Goal: Task Accomplishment & Management: Complete application form

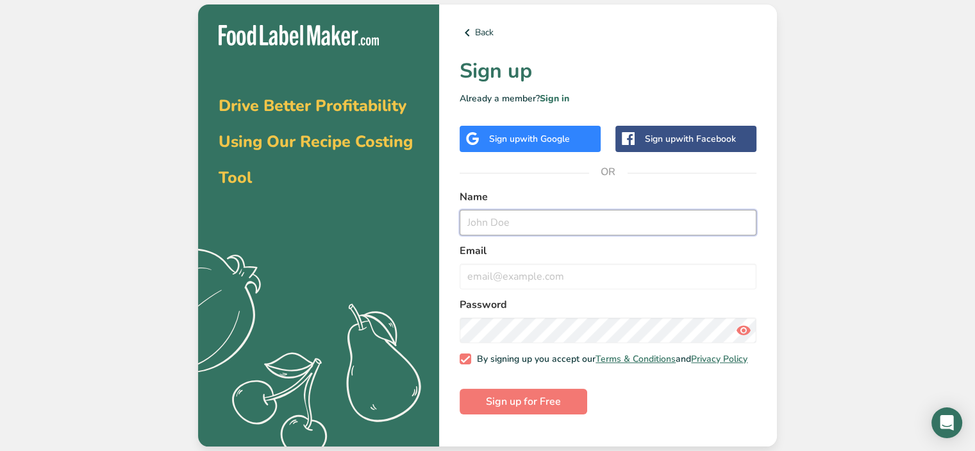
click at [572, 225] on input "text" at bounding box center [607, 223] width 297 height 26
click at [557, 224] on input "text" at bounding box center [607, 223] width 297 height 26
type input "[PERSON_NAME]"
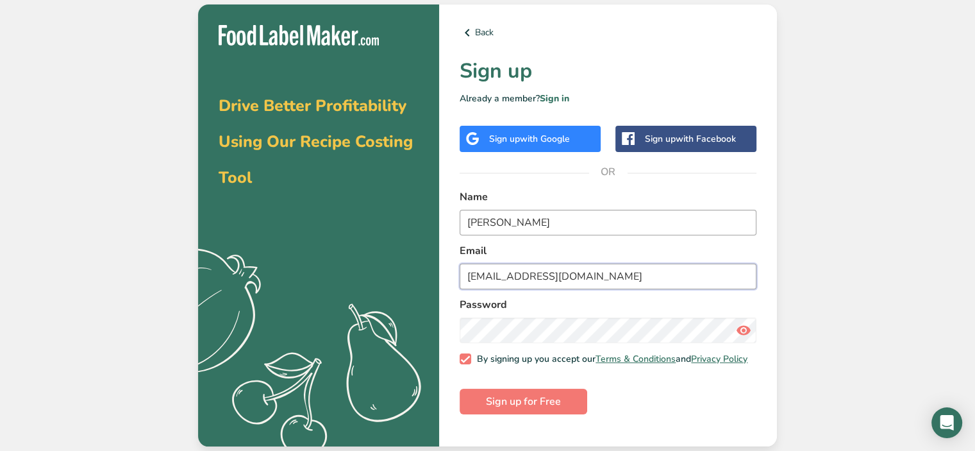
type input "[EMAIL_ADDRESS][DOMAIN_NAME]"
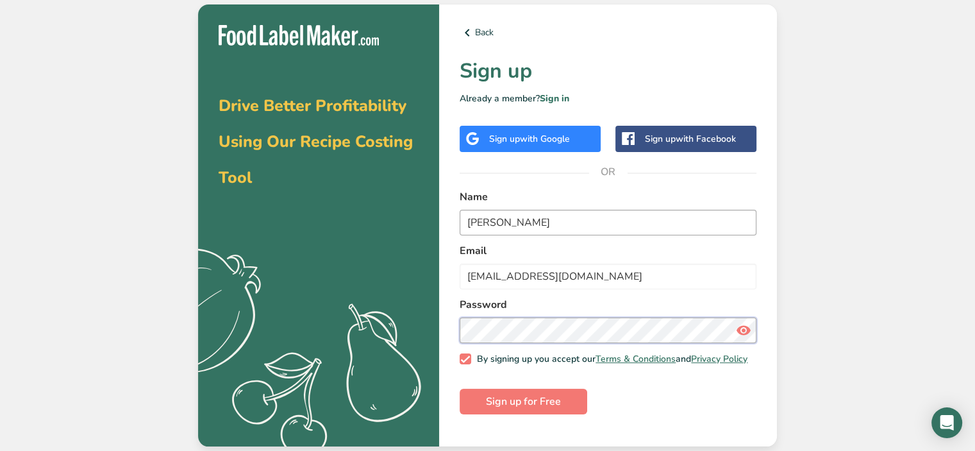
click at [459, 388] on button "Sign up for Free" at bounding box center [523, 401] width 128 height 26
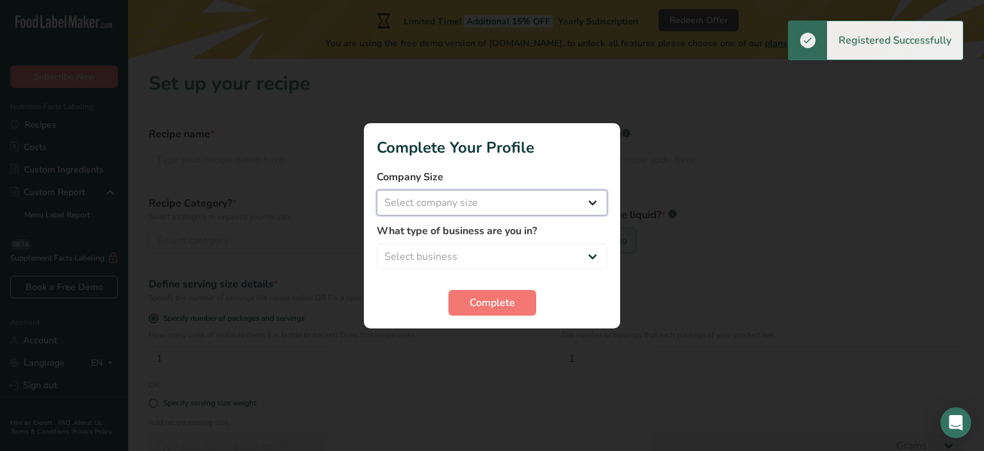
click at [545, 205] on select "Select company size Fewer than 10 Employees 10 to 50 Employees 51 to 500 Employ…" at bounding box center [492, 203] width 231 height 26
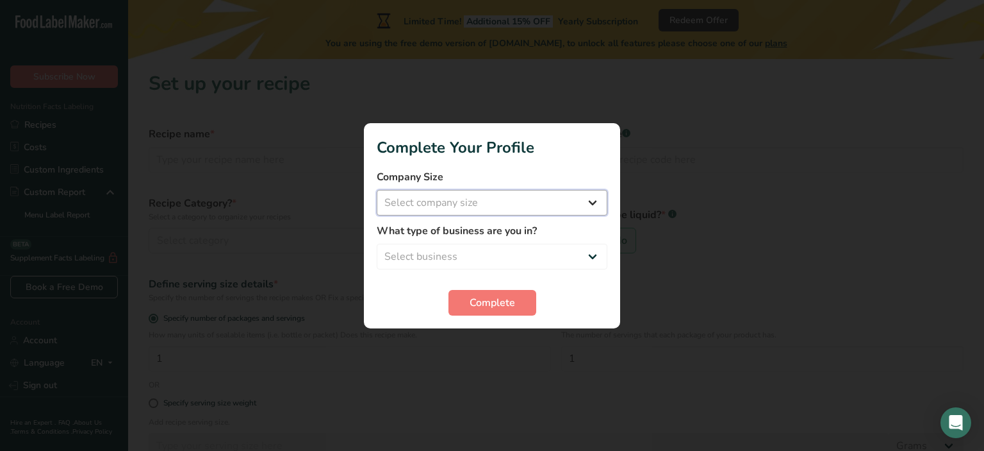
select select "1"
click at [377, 190] on select "Select company size Fewer than 10 Employees 10 to 50 Employees 51 to 500 Employ…" at bounding box center [492, 203] width 231 height 26
click at [518, 248] on select "Select business Packaged Food Manufacturer Restaurant & Cafe Bakery Meal Plans …" at bounding box center [492, 257] width 231 height 26
select select "3"
click at [377, 244] on select "Select business Packaged Food Manufacturer Restaurant & Cafe Bakery Meal Plans …" at bounding box center [492, 257] width 231 height 26
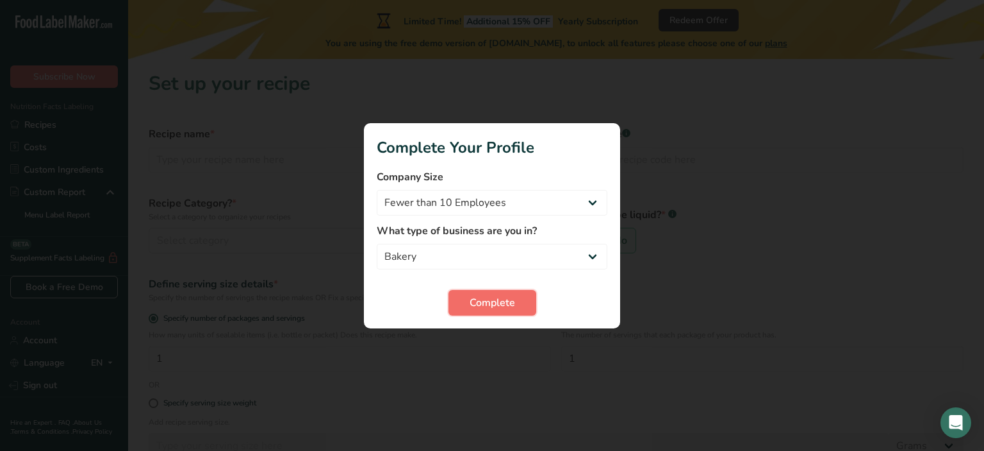
click at [508, 299] on span "Complete" at bounding box center [492, 302] width 45 height 15
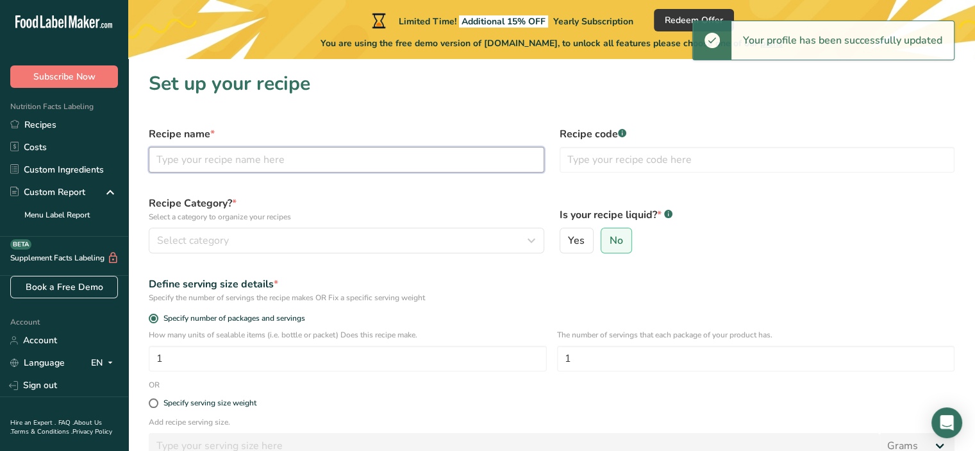
click at [291, 160] on input "text" at bounding box center [346, 160] width 395 height 26
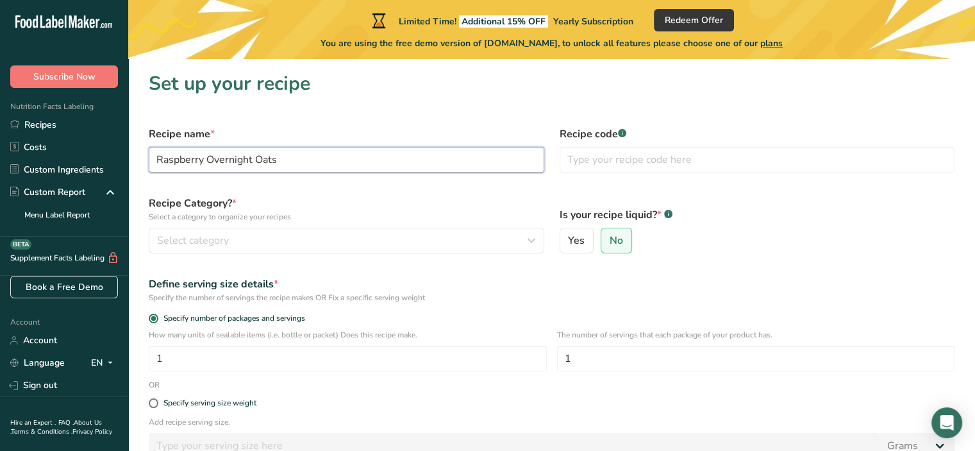
type input "Raspberry Overnight Oats"
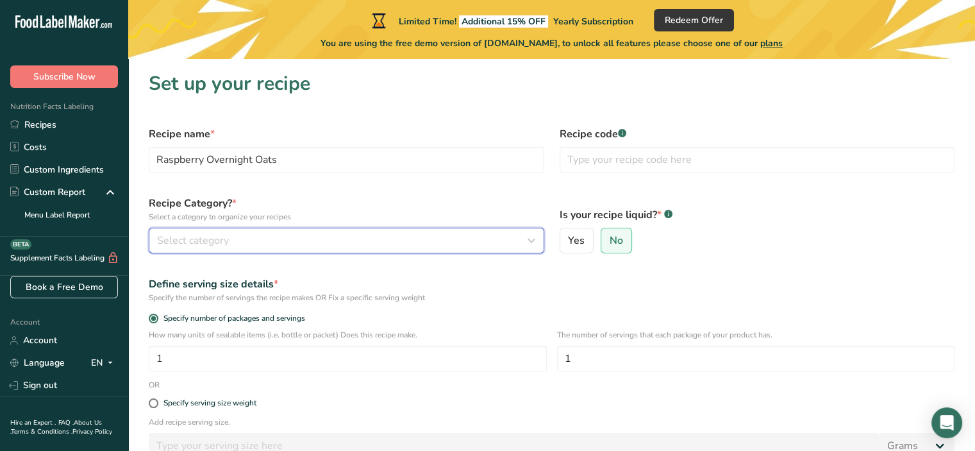
click at [363, 240] on div "Select category" at bounding box center [342, 240] width 371 height 15
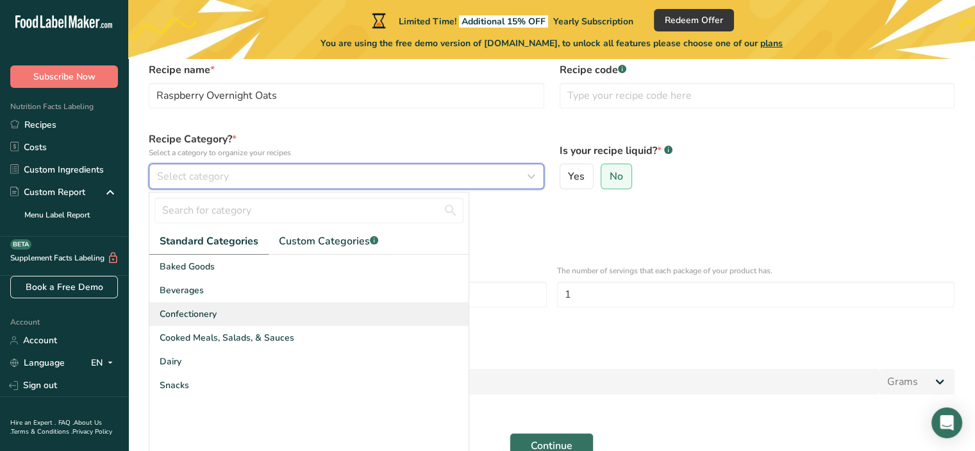
scroll to position [92, 0]
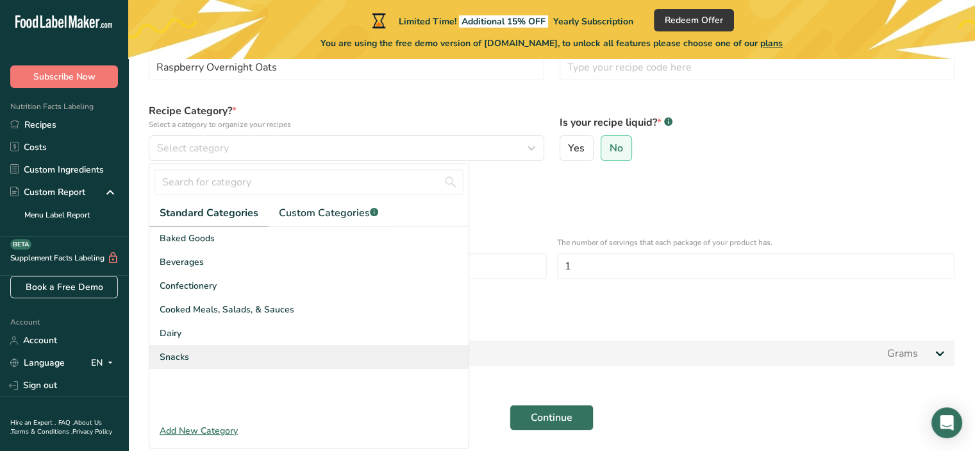
click at [283, 353] on div "Snacks" at bounding box center [308, 357] width 319 height 24
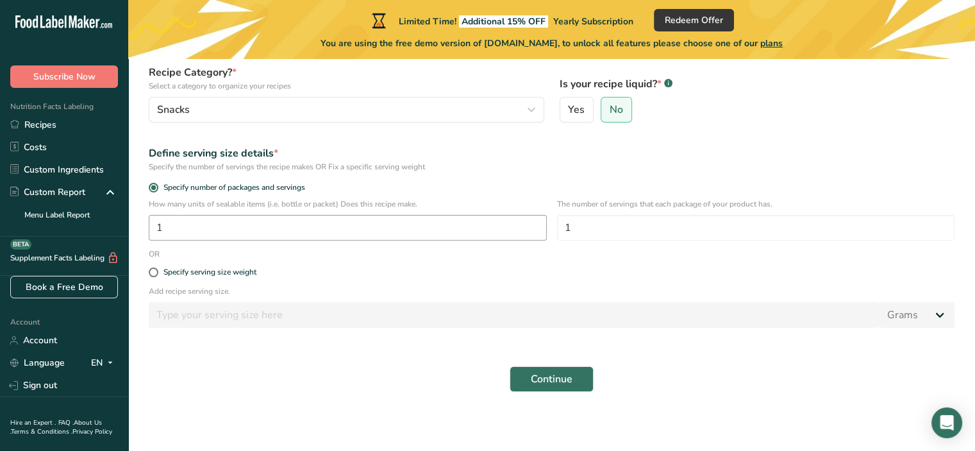
scroll to position [133, 0]
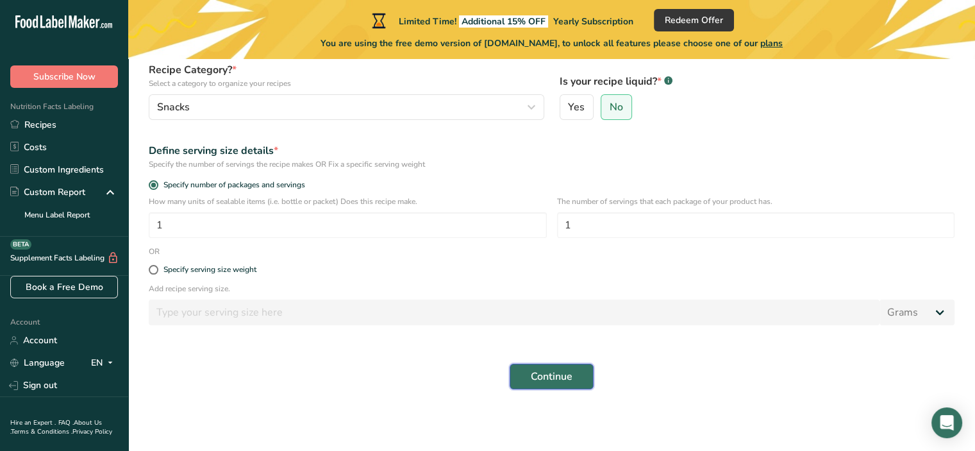
click at [568, 385] on button "Continue" at bounding box center [551, 376] width 84 height 26
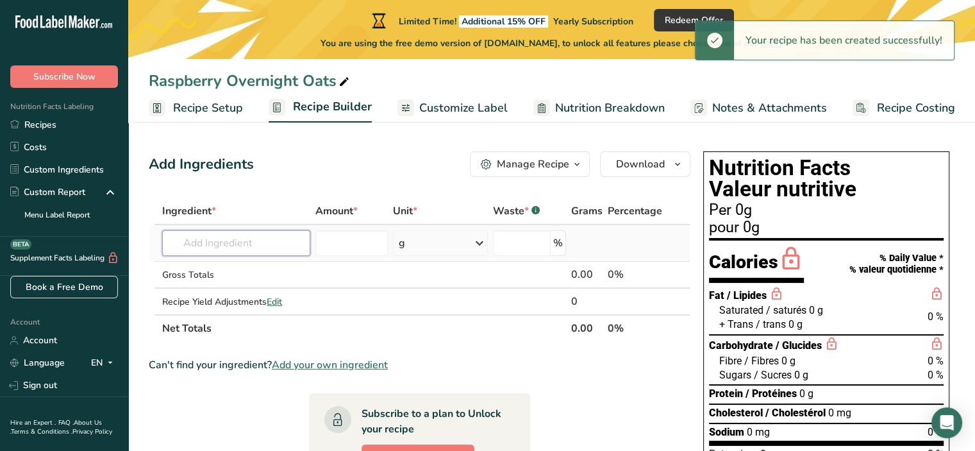
click at [259, 240] on input "text" at bounding box center [235, 243] width 147 height 26
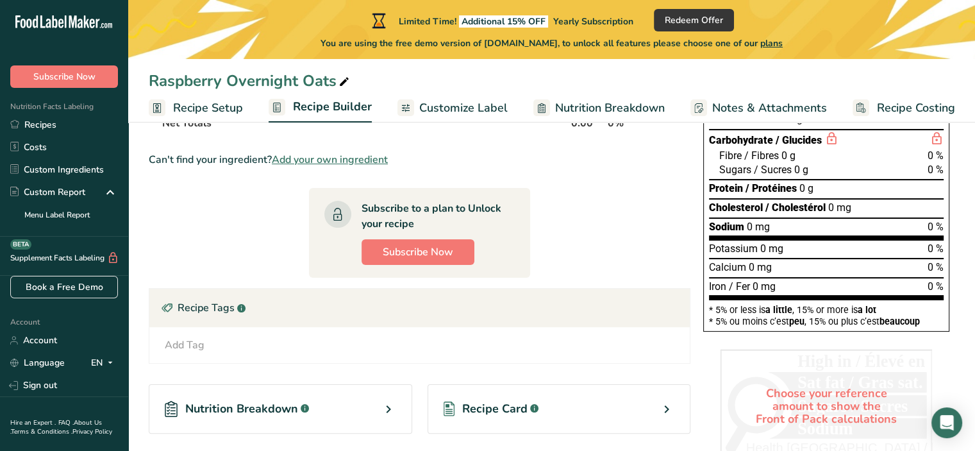
scroll to position [238, 0]
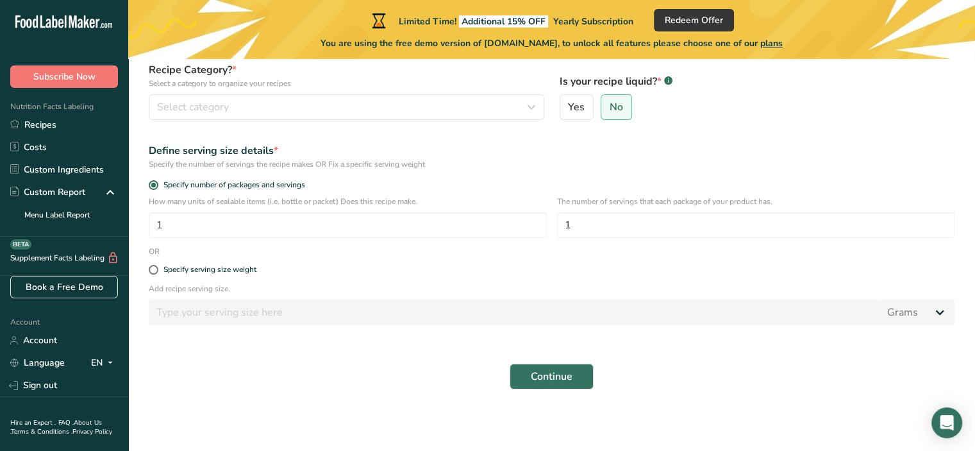
scroll to position [133, 0]
